Goal: Information Seeking & Learning: Learn about a topic

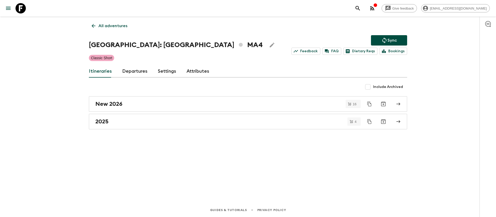
click at [21, 7] on icon at bounding box center [21, 8] width 10 height 10
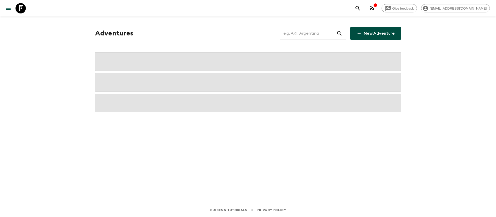
click at [305, 29] on input "text" at bounding box center [308, 33] width 57 height 14
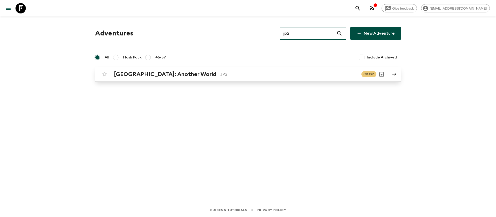
type input "jp2"
click at [221, 77] on p "JP2" at bounding box center [289, 74] width 137 height 6
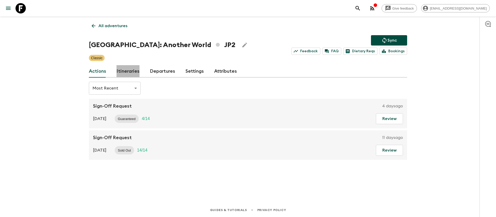
click at [133, 70] on link "Itineraries" at bounding box center [128, 71] width 23 height 12
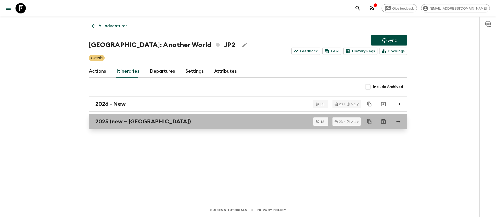
click at [140, 121] on h2 "2025 (new – [GEOGRAPHIC_DATA])" at bounding box center [143, 121] width 96 height 7
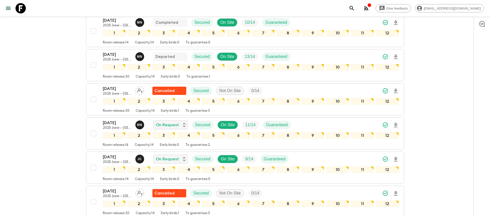
scroll to position [271, 0]
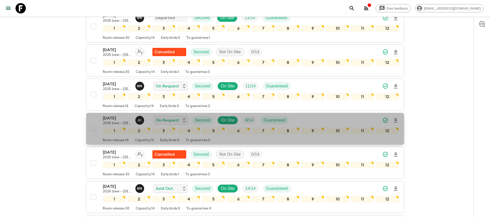
click at [120, 115] on p "[DATE]" at bounding box center [117, 118] width 28 height 6
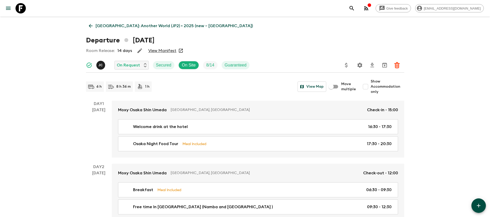
click at [171, 50] on link "View Manifest" at bounding box center [162, 50] width 28 height 5
click at [92, 24] on icon at bounding box center [91, 26] width 6 height 6
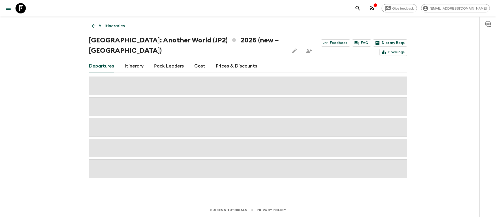
click at [198, 60] on link "Cost" at bounding box center [199, 66] width 11 height 12
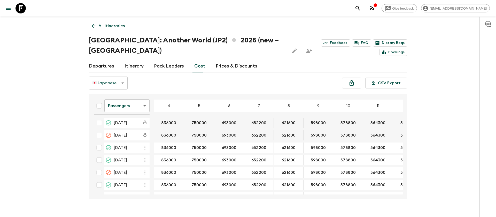
scroll to position [388, 0]
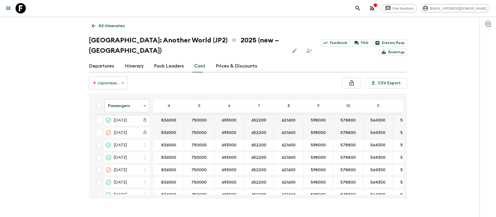
click at [137, 100] on body "Give feedback [EMAIL_ADDRESS][DOMAIN_NAME] All itineraries [GEOGRAPHIC_DATA]: A…" at bounding box center [248, 113] width 496 height 227
click at [132, 118] on li "Extras" at bounding box center [126, 116] width 45 height 8
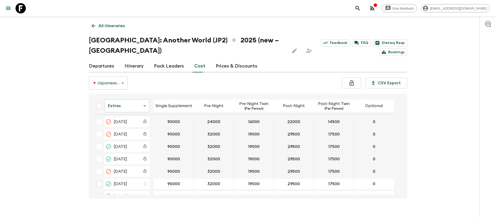
scroll to position [388, 0]
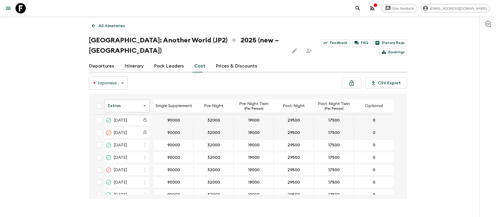
click at [21, 11] on icon at bounding box center [21, 8] width 10 height 10
